Goal: Navigation & Orientation: Find specific page/section

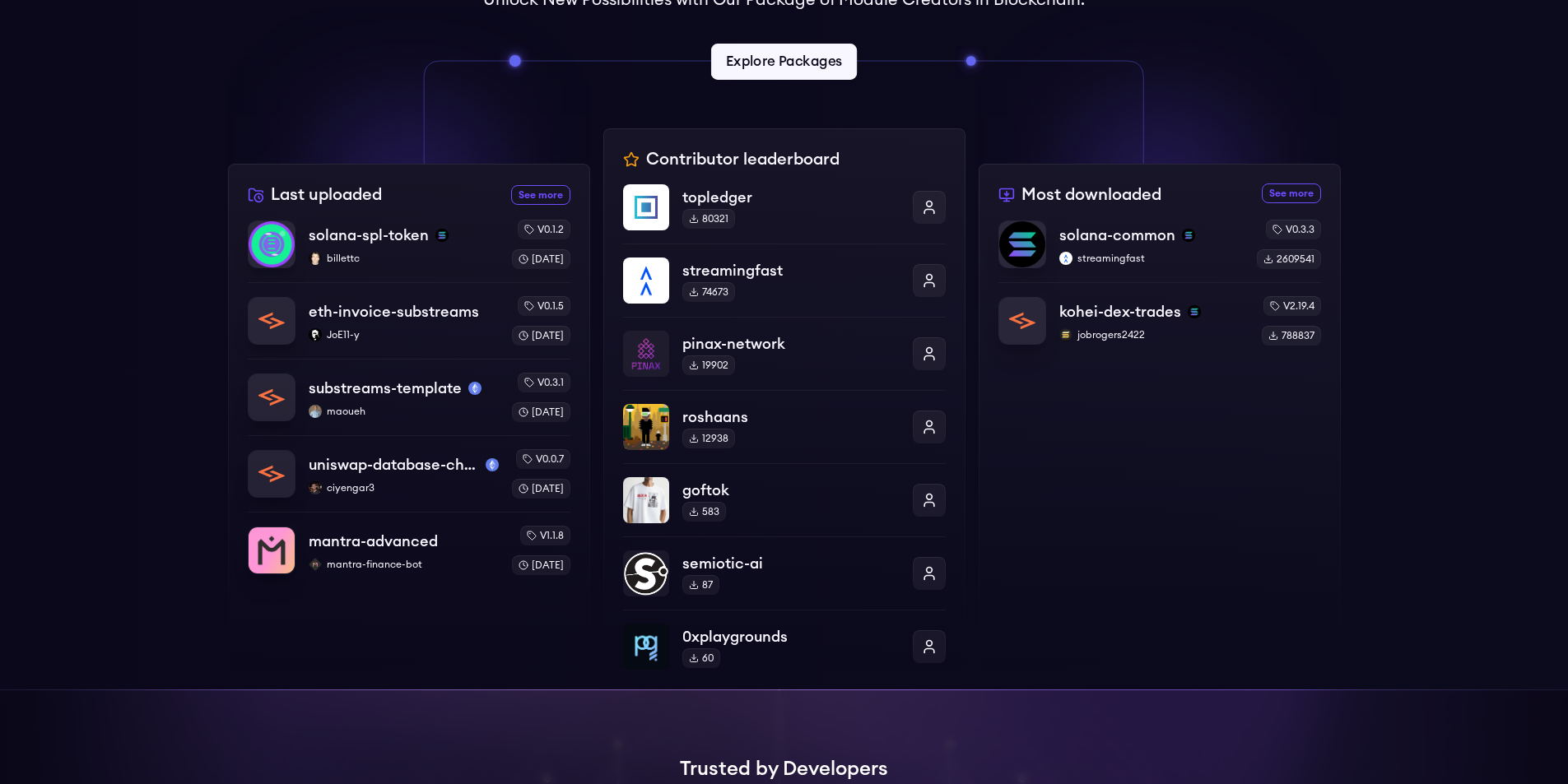
scroll to position [56, 0]
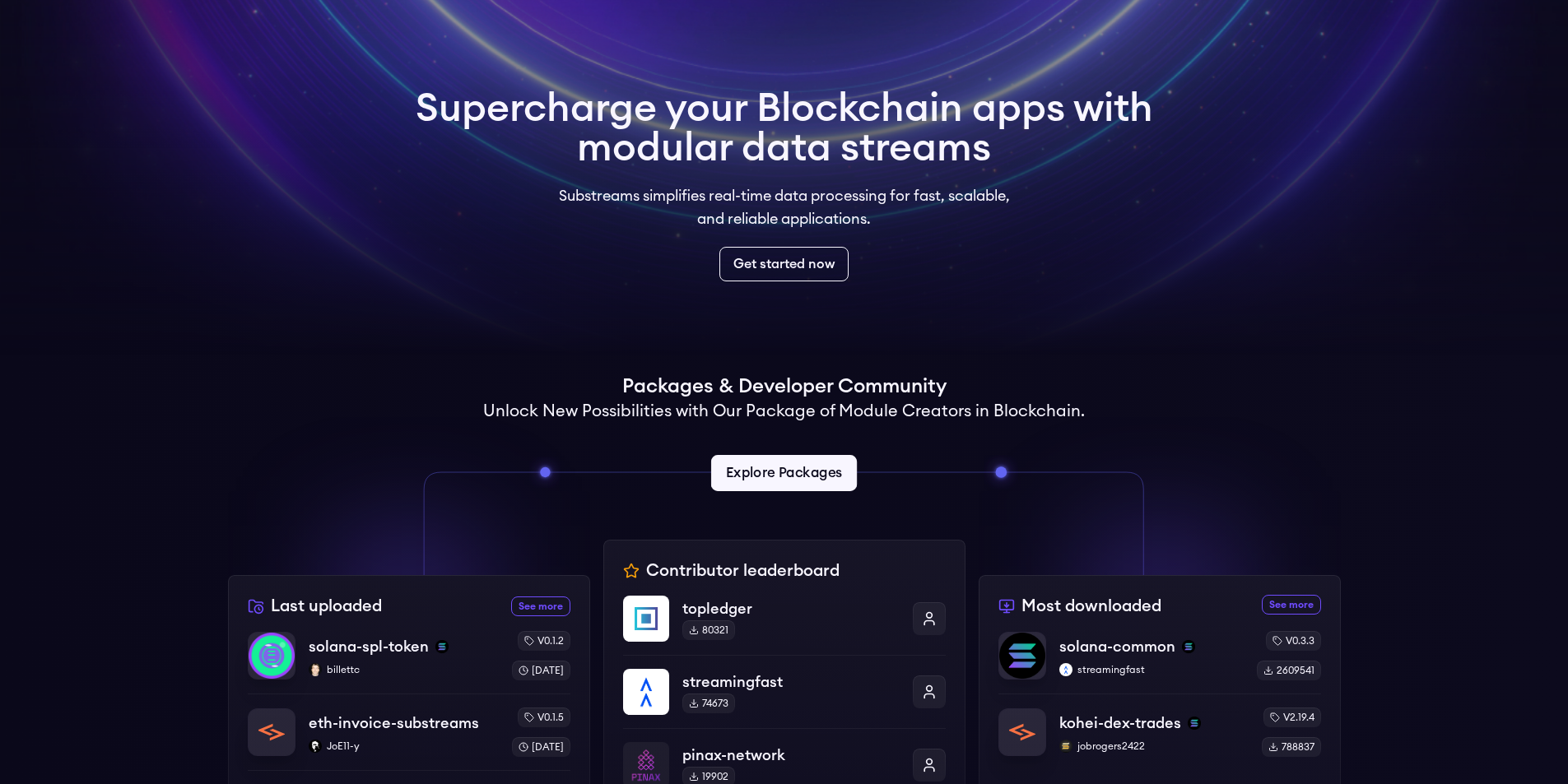
click at [831, 470] on link "Explore Packages" at bounding box center [784, 473] width 146 height 36
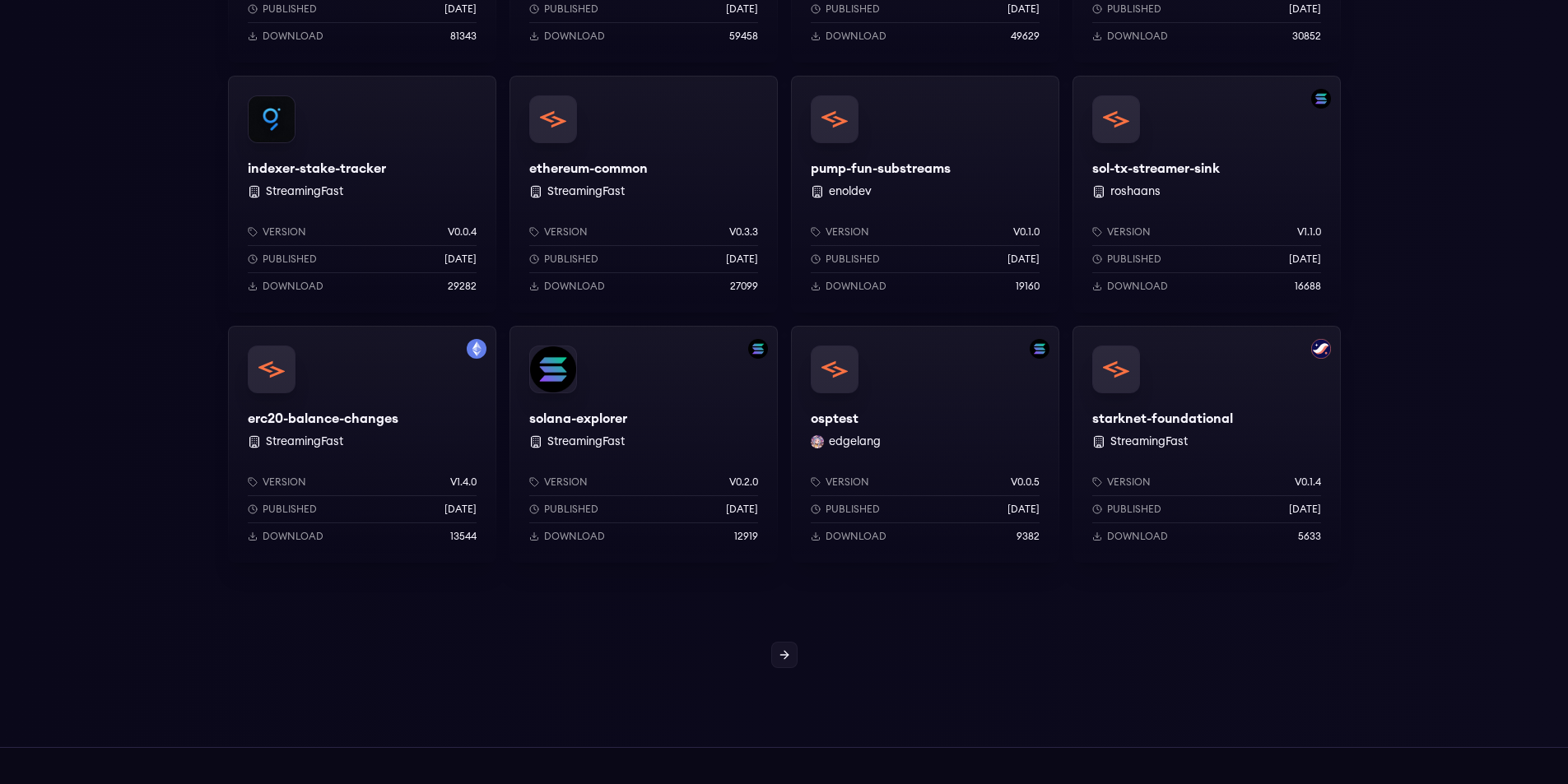
scroll to position [1234, 0]
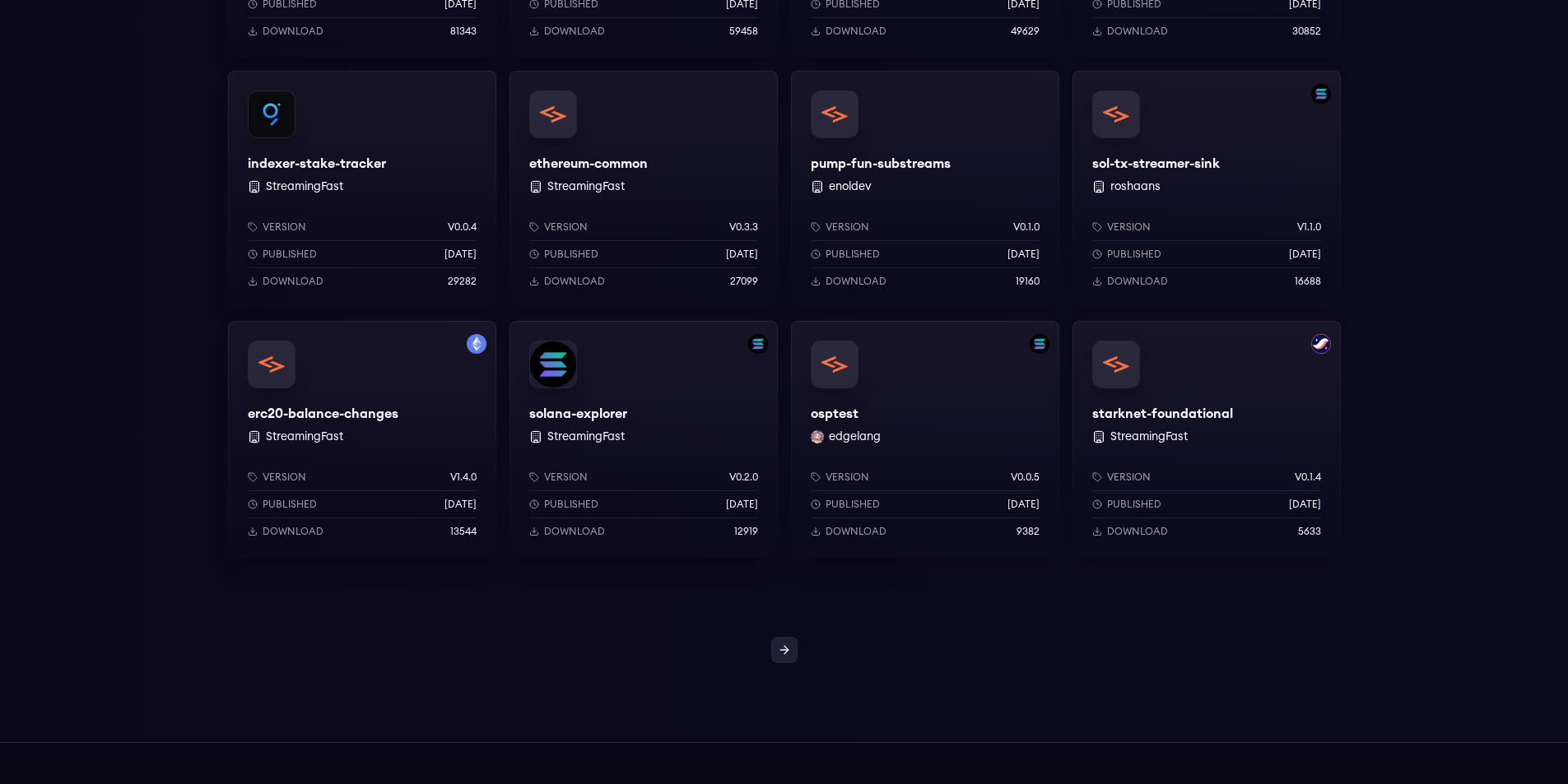
click at [785, 646] on icon at bounding box center [784, 650] width 14 height 14
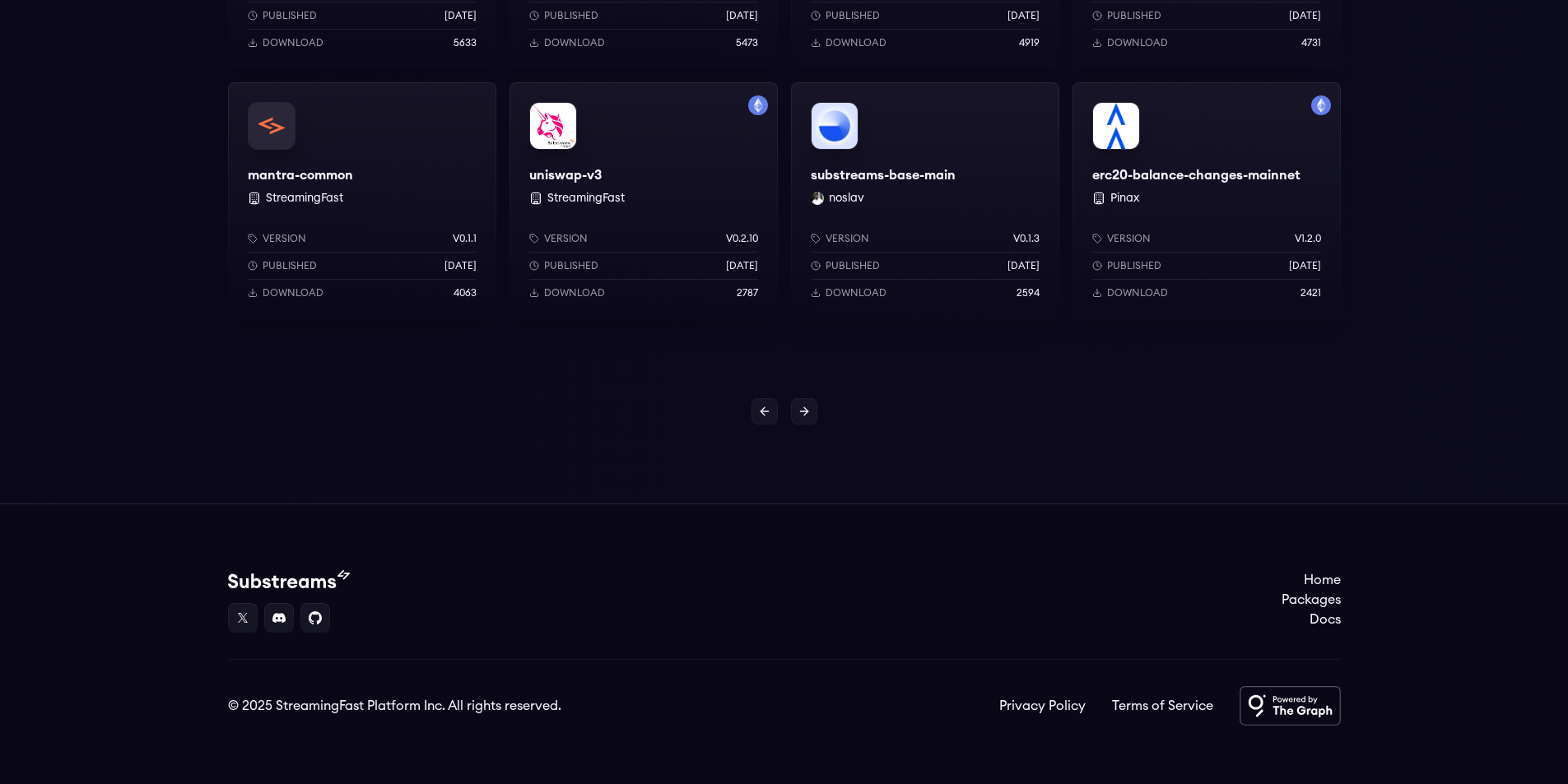
scroll to position [1481, 0]
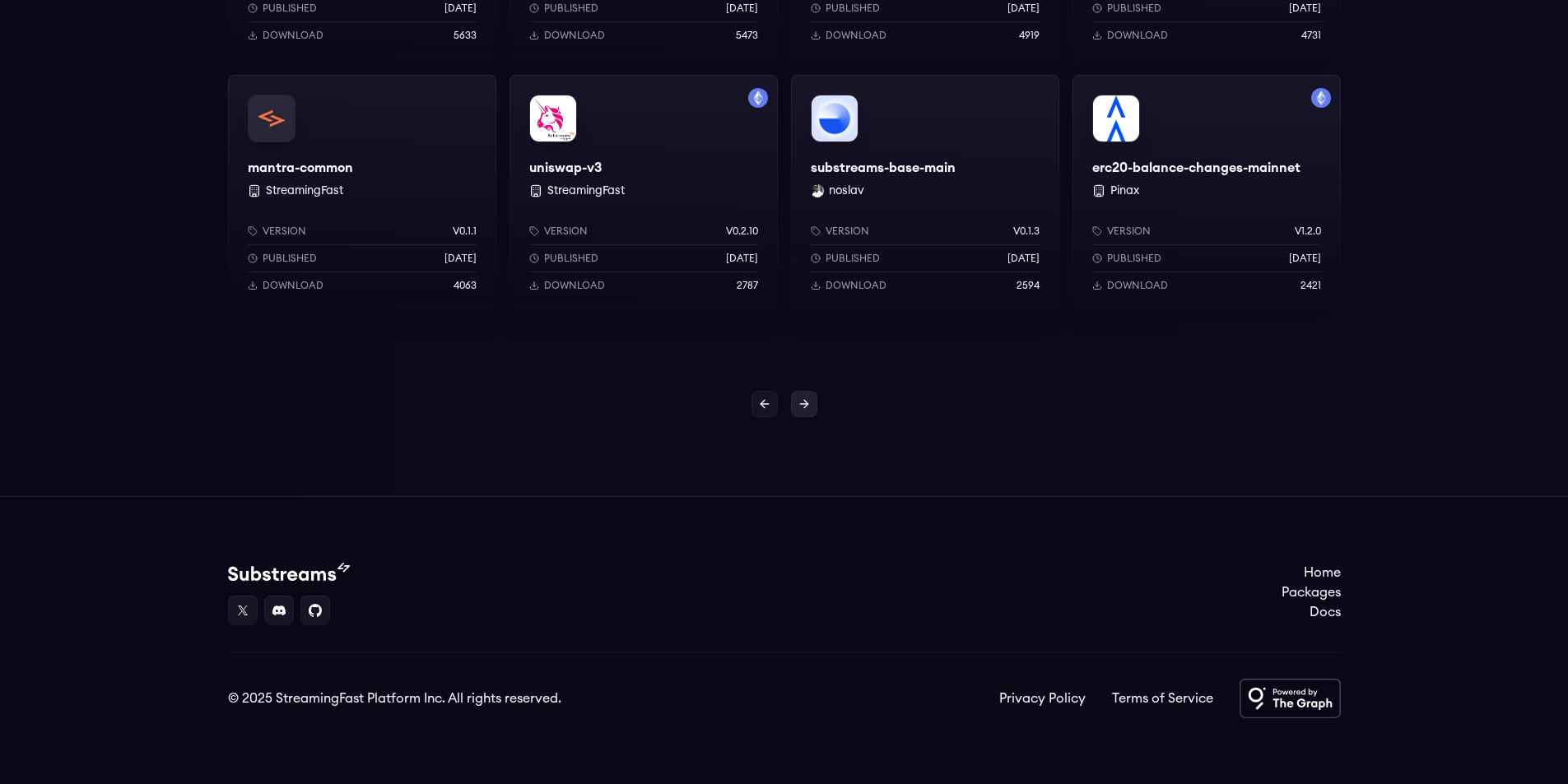
click at [802, 404] on icon at bounding box center [804, 404] width 7 height 0
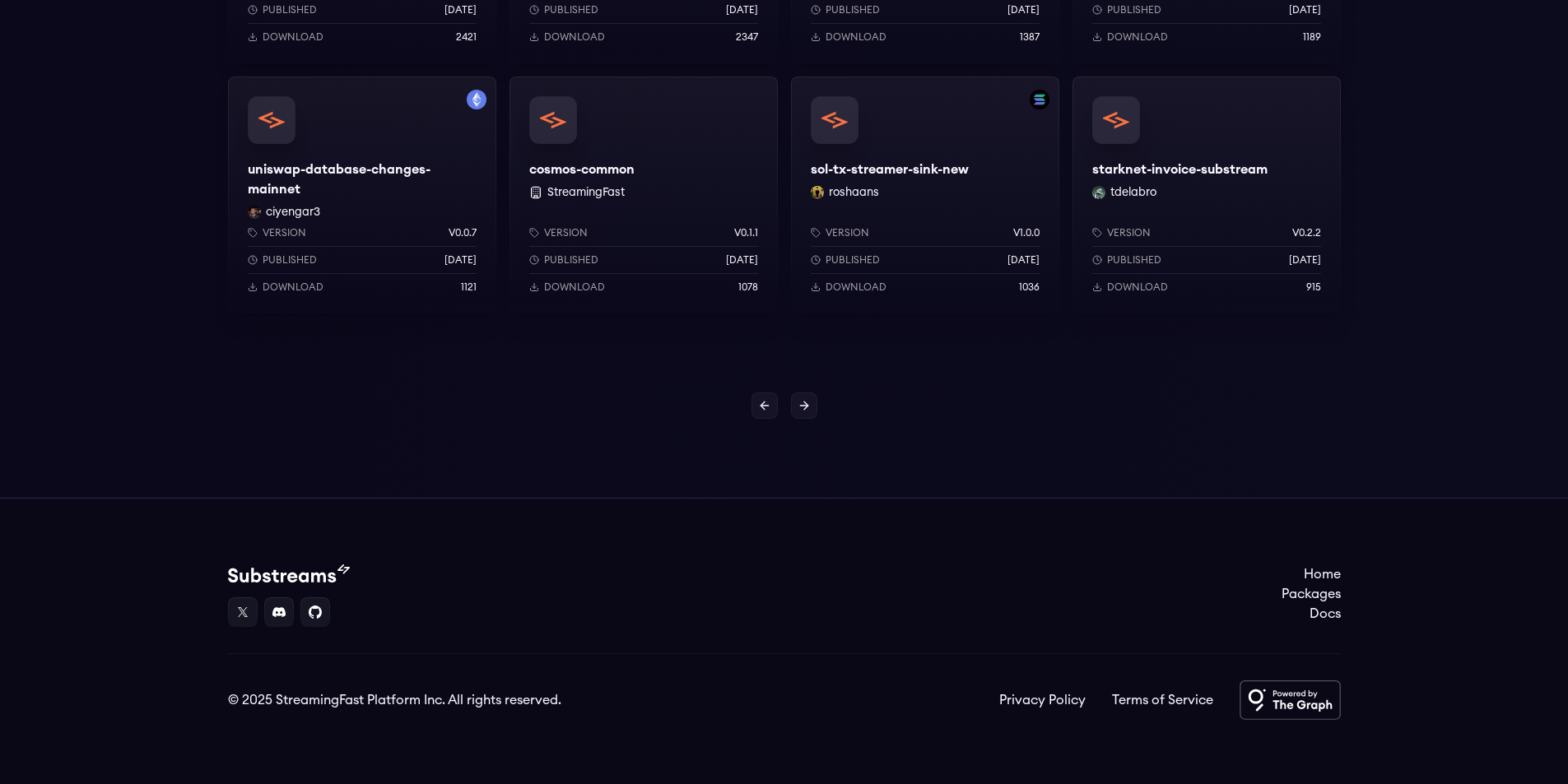
scroll to position [1481, 0]
click at [813, 407] on link at bounding box center [803, 403] width 26 height 26
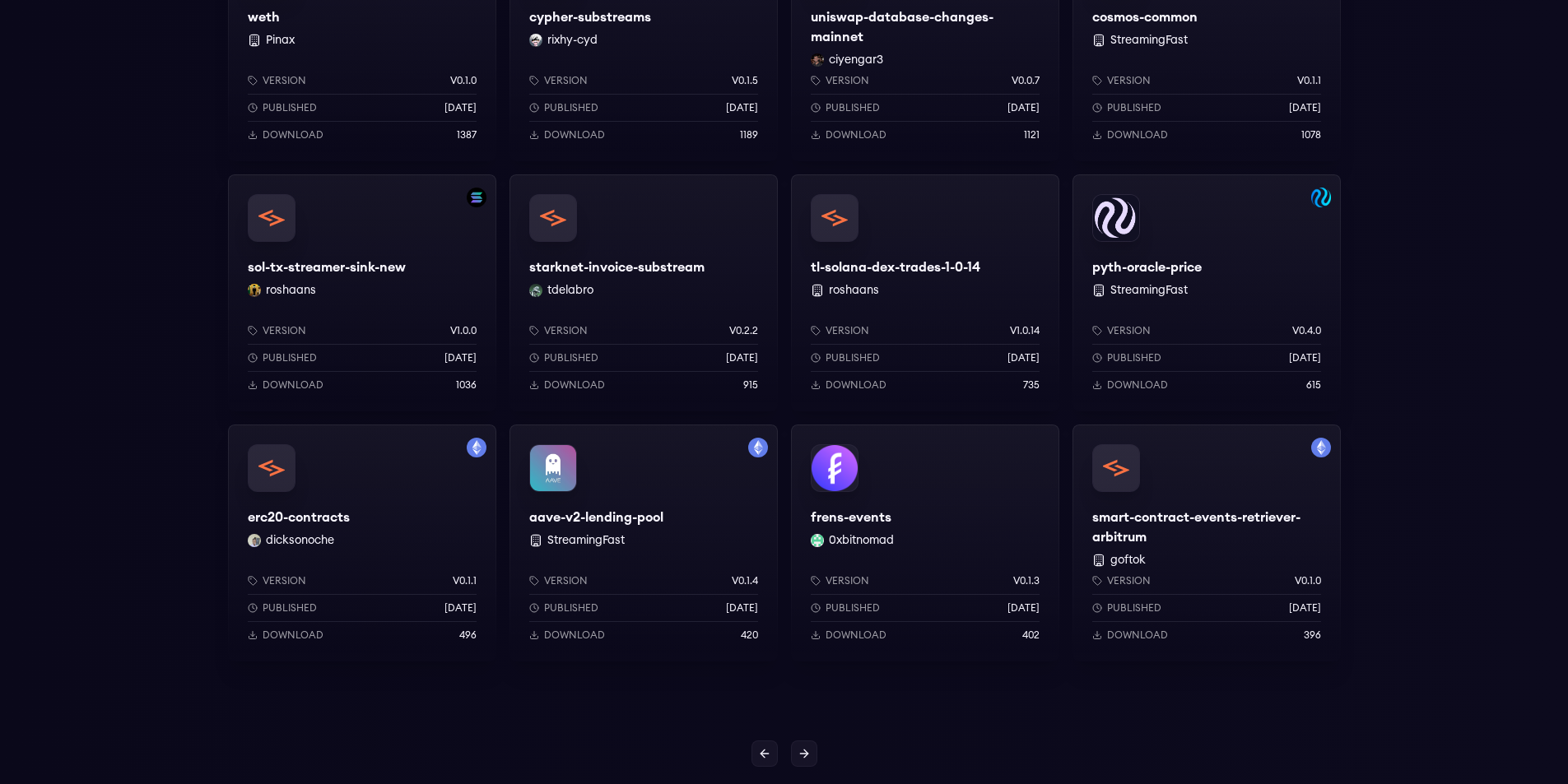
scroll to position [1152, 0]
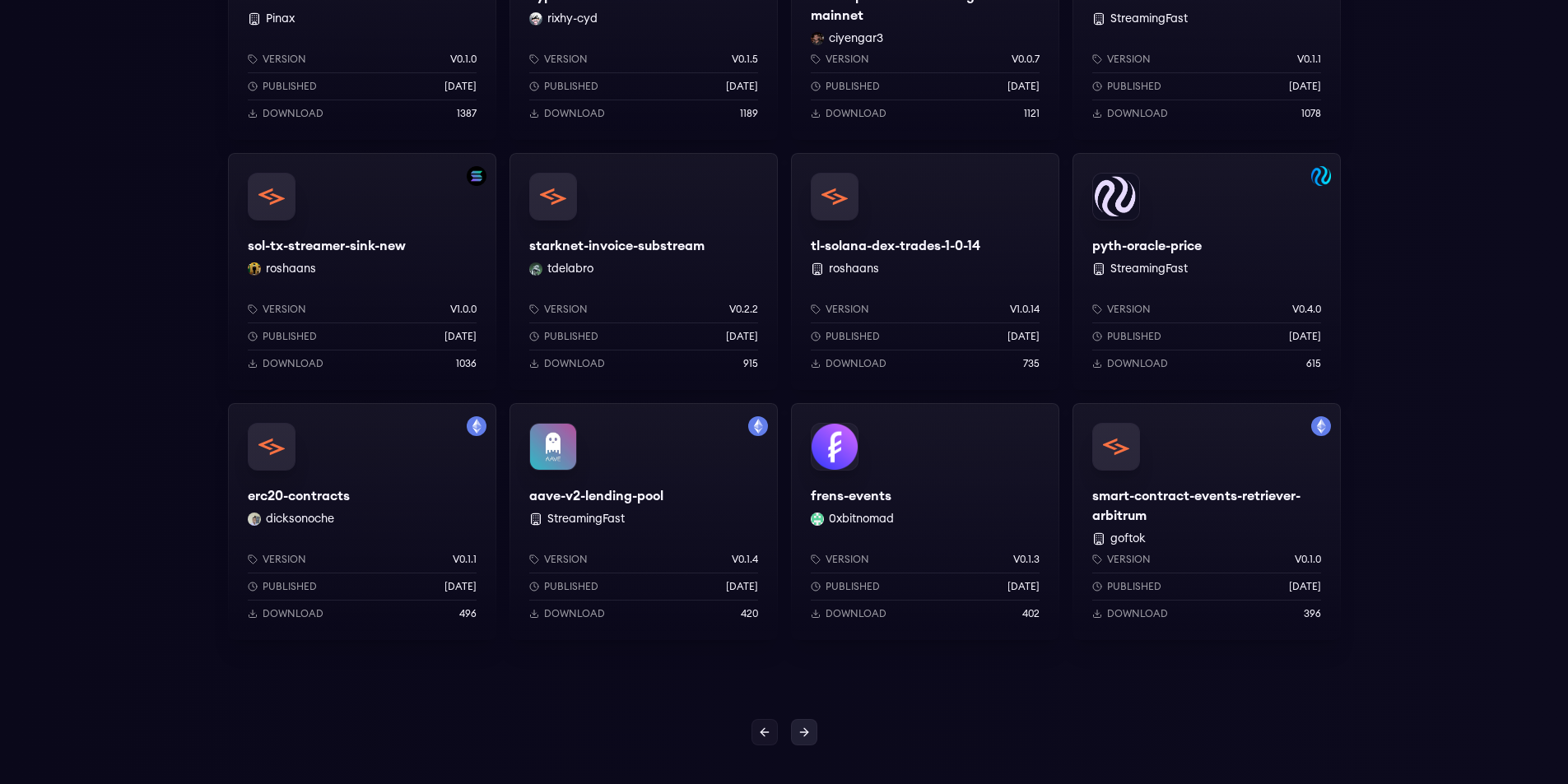
click at [811, 735] on link at bounding box center [803, 732] width 26 height 26
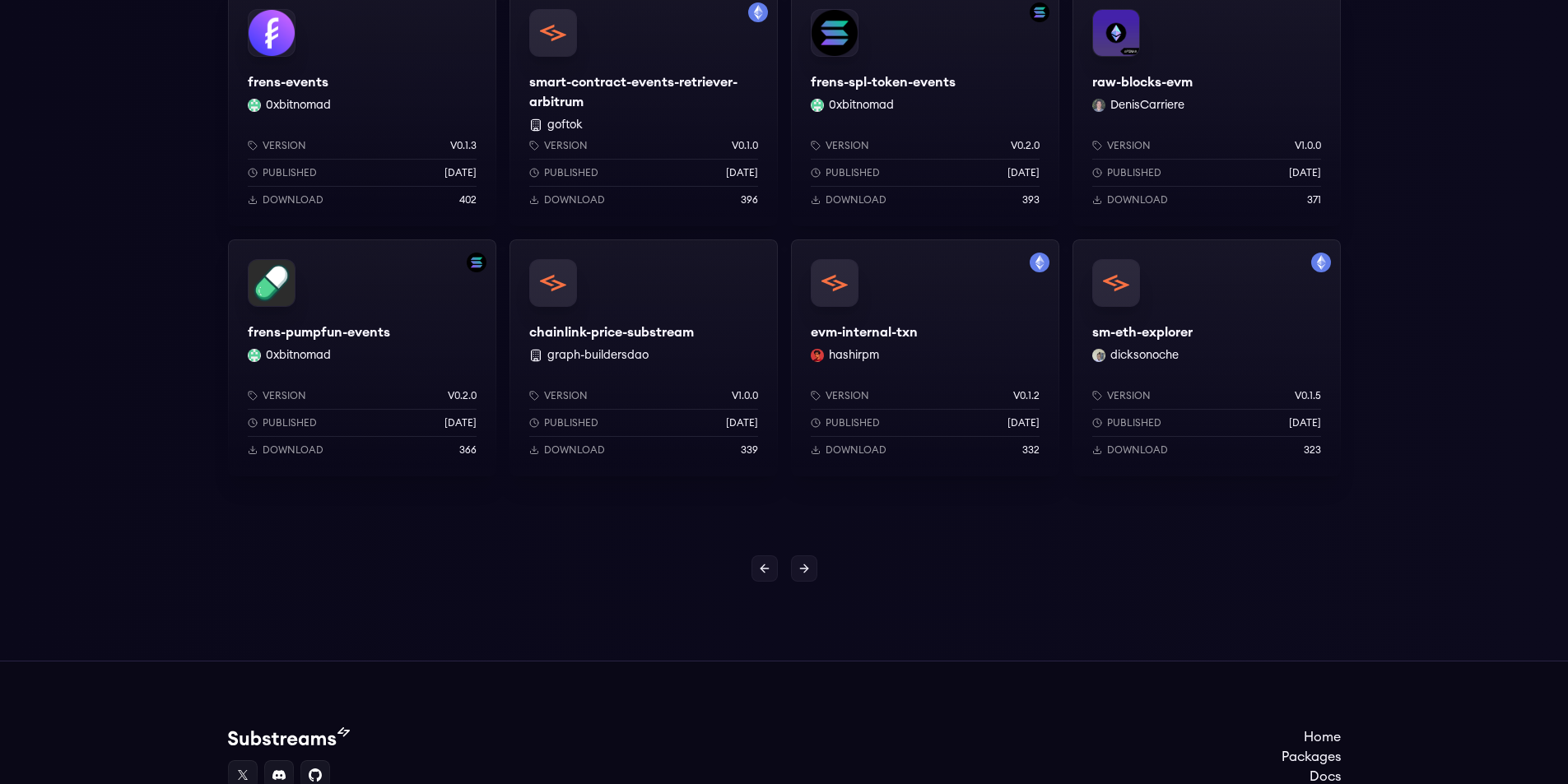
scroll to position [1481, 0]
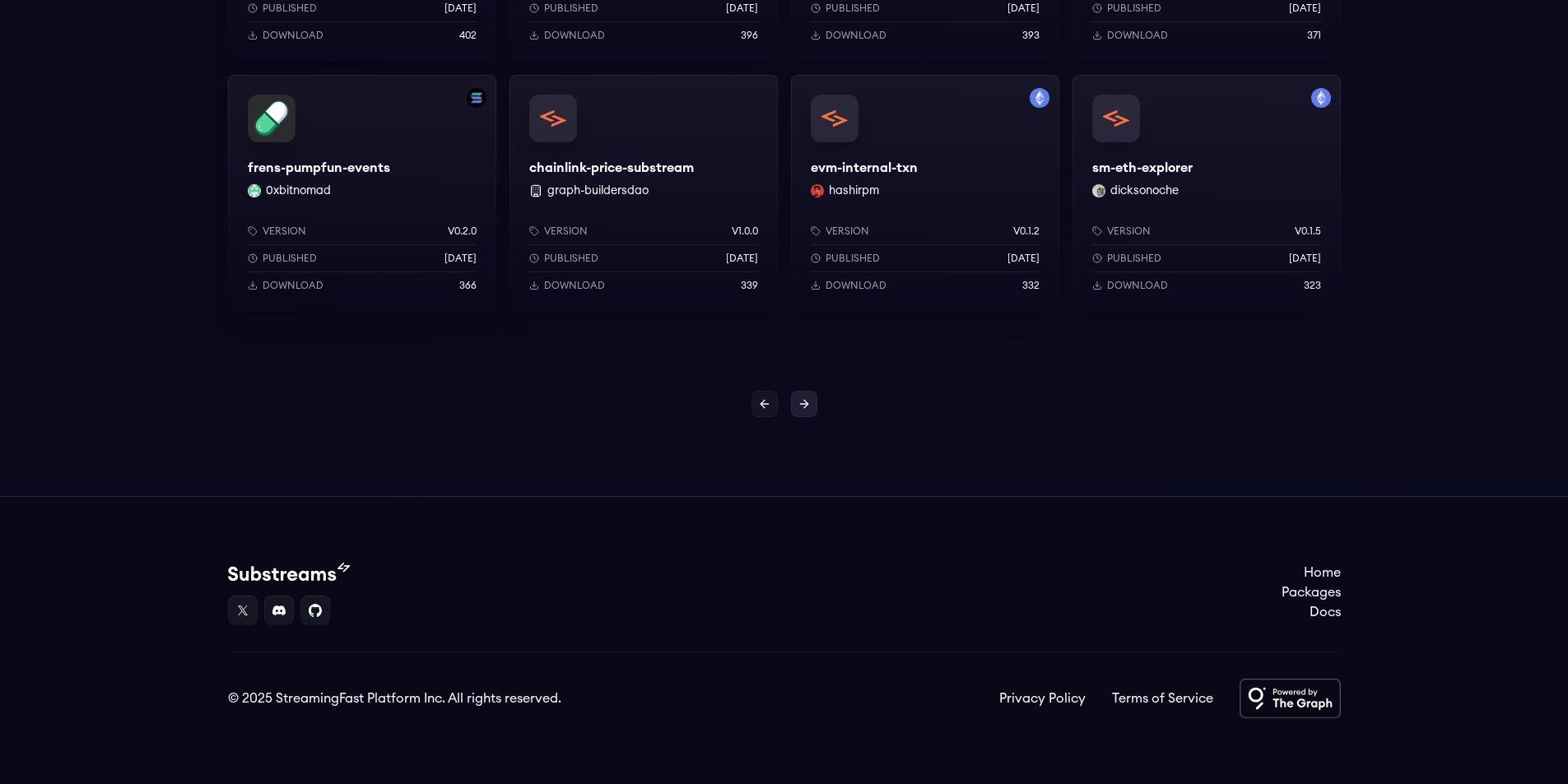
click at [806, 406] on icon at bounding box center [806, 403] width 5 height 7
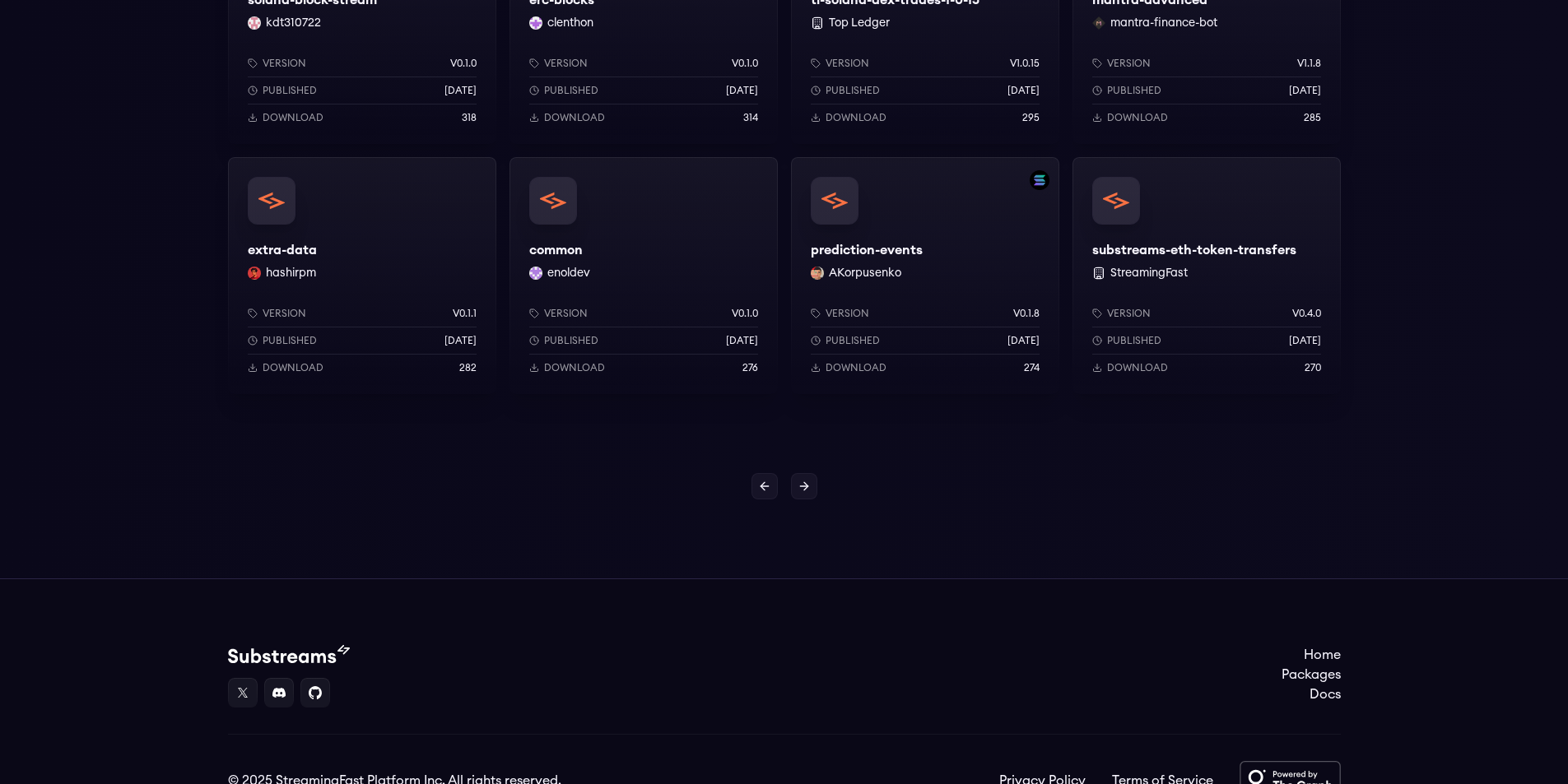
scroll to position [1399, 0]
click at [802, 484] on icon at bounding box center [804, 485] width 14 height 14
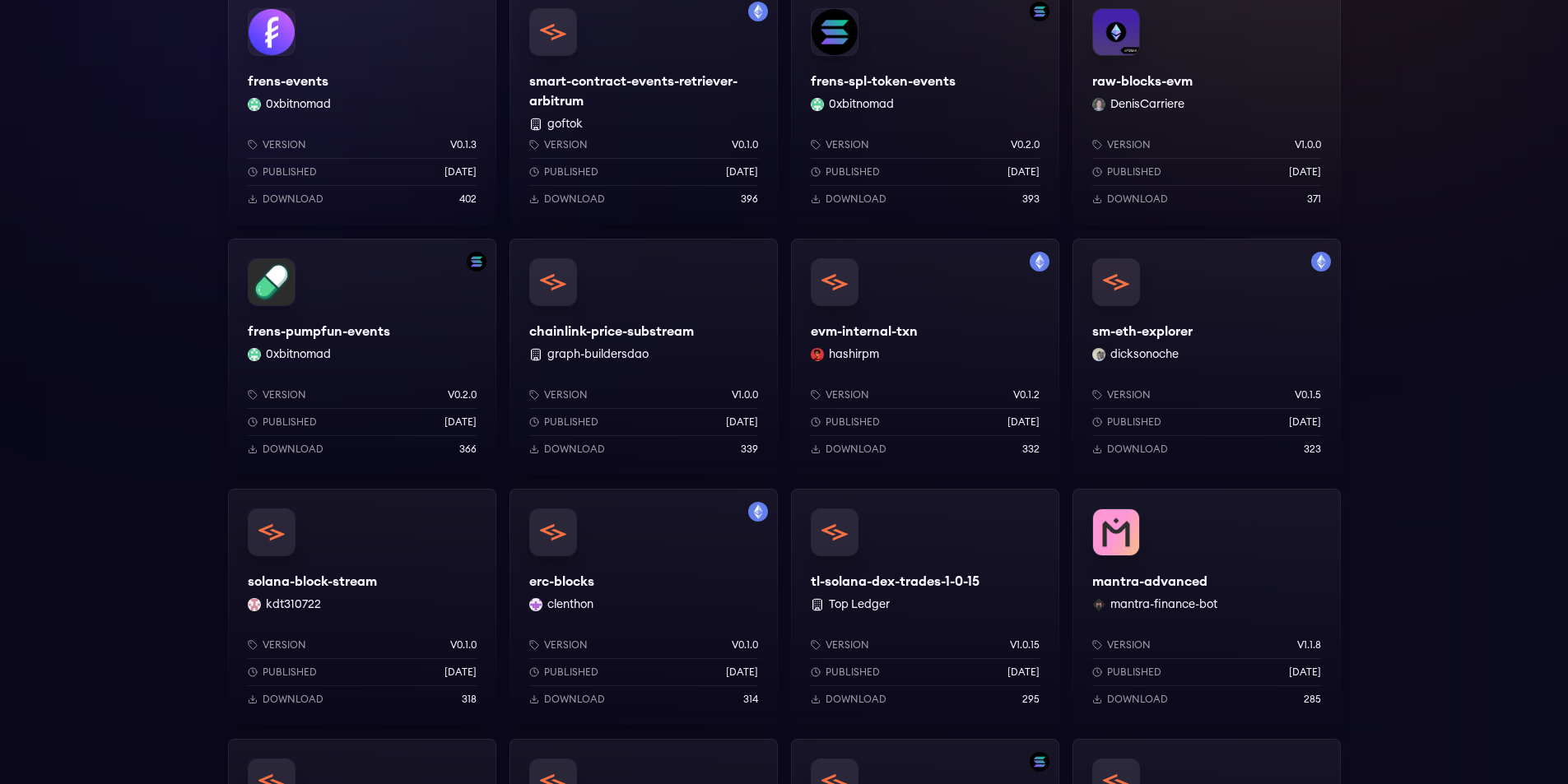
scroll to position [410, 0]
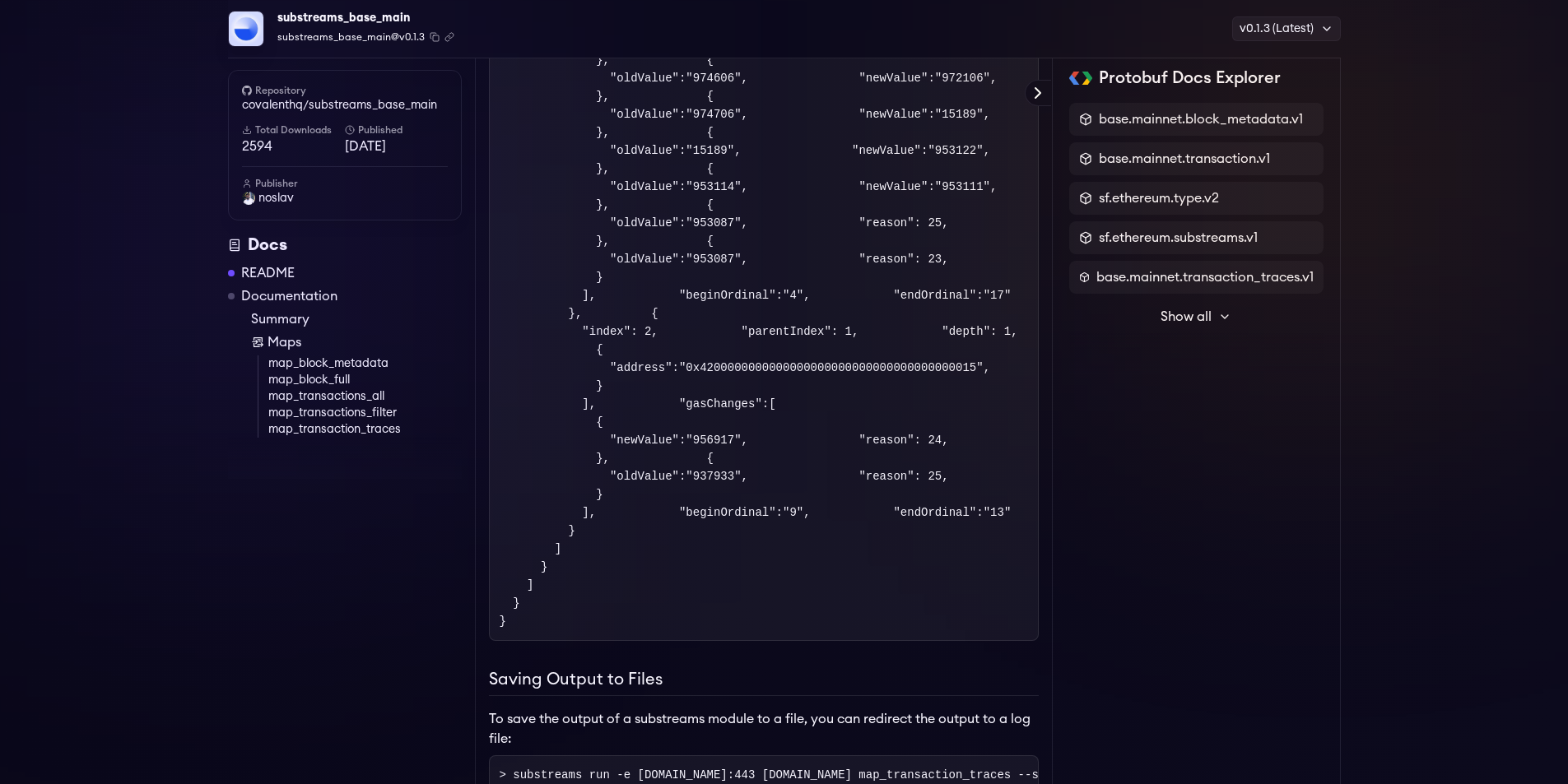
scroll to position [2068, 0]
